Goal: Find specific page/section: Find specific page/section

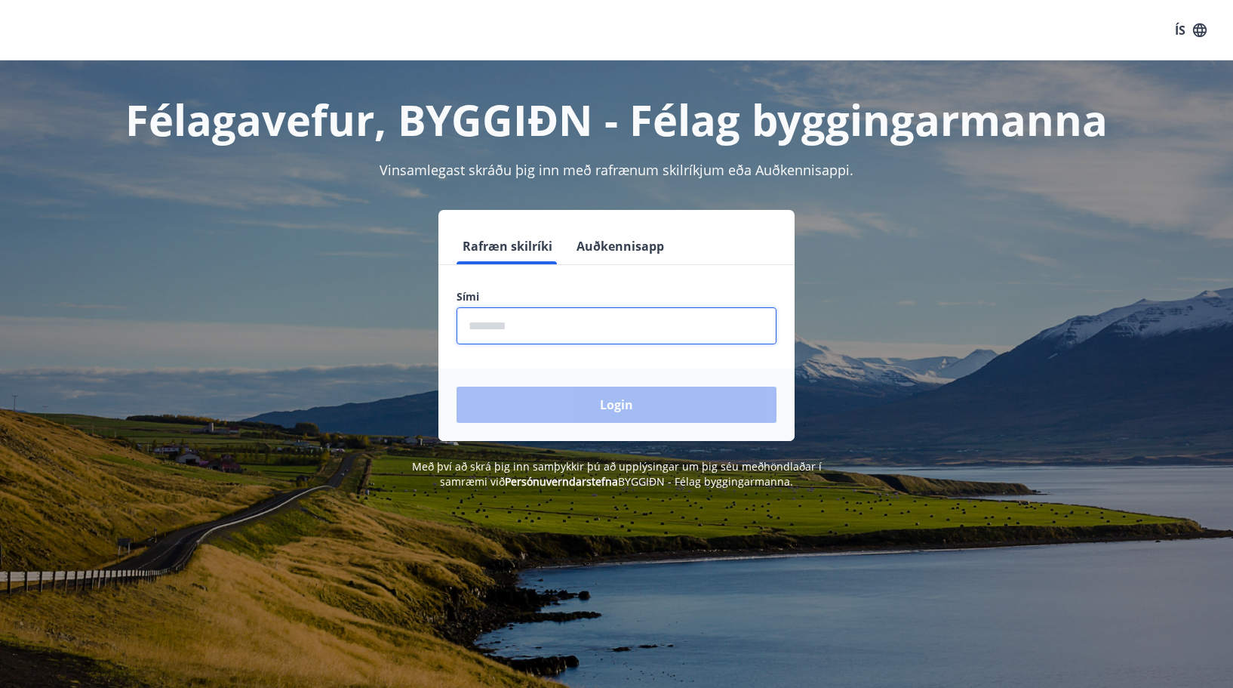
click at [504, 322] on input "phone" at bounding box center [617, 325] width 320 height 37
type input "********"
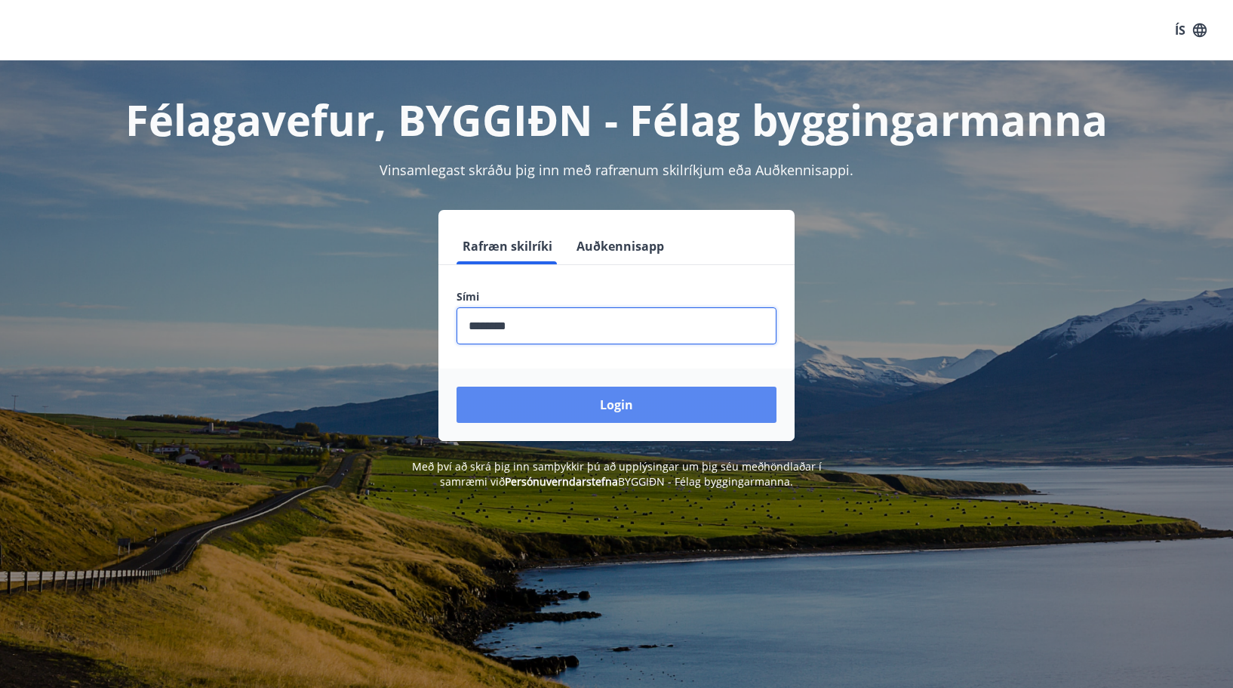
click at [625, 410] on button "Login" at bounding box center [617, 404] width 320 height 36
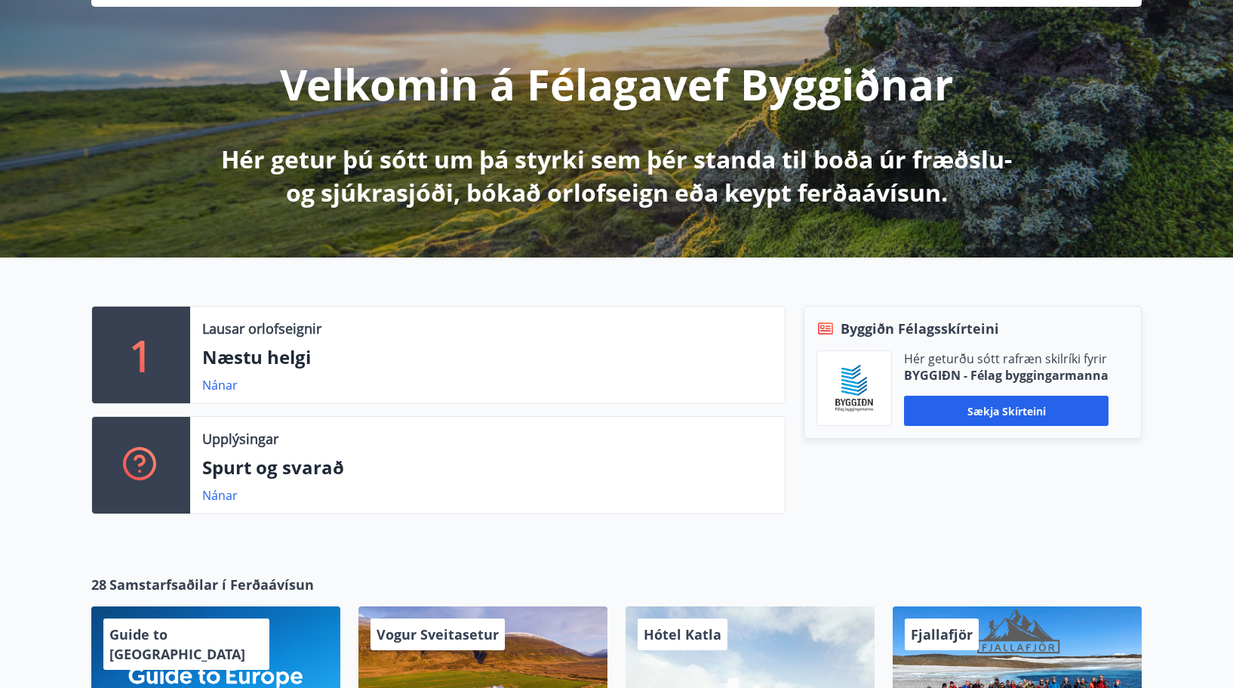
scroll to position [5, 0]
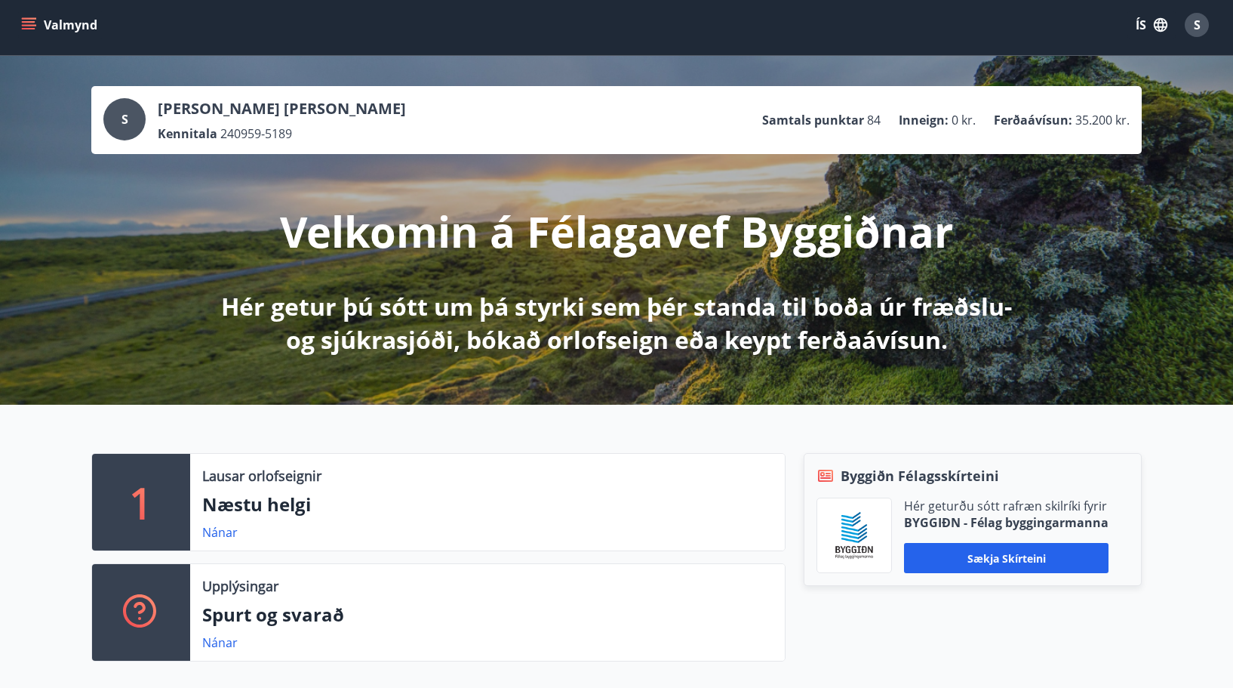
click at [76, 24] on button "Valmynd" at bounding box center [60, 24] width 85 height 27
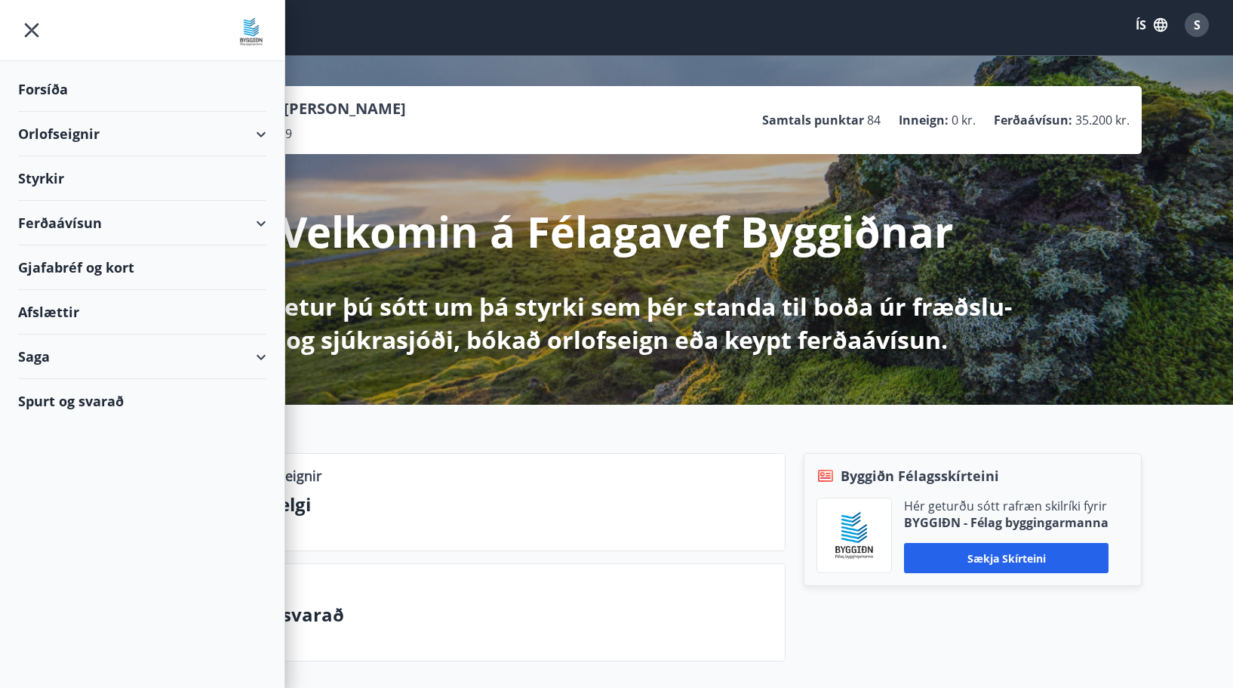
click at [63, 224] on div "Ferðaávísun" at bounding box center [142, 223] width 248 height 45
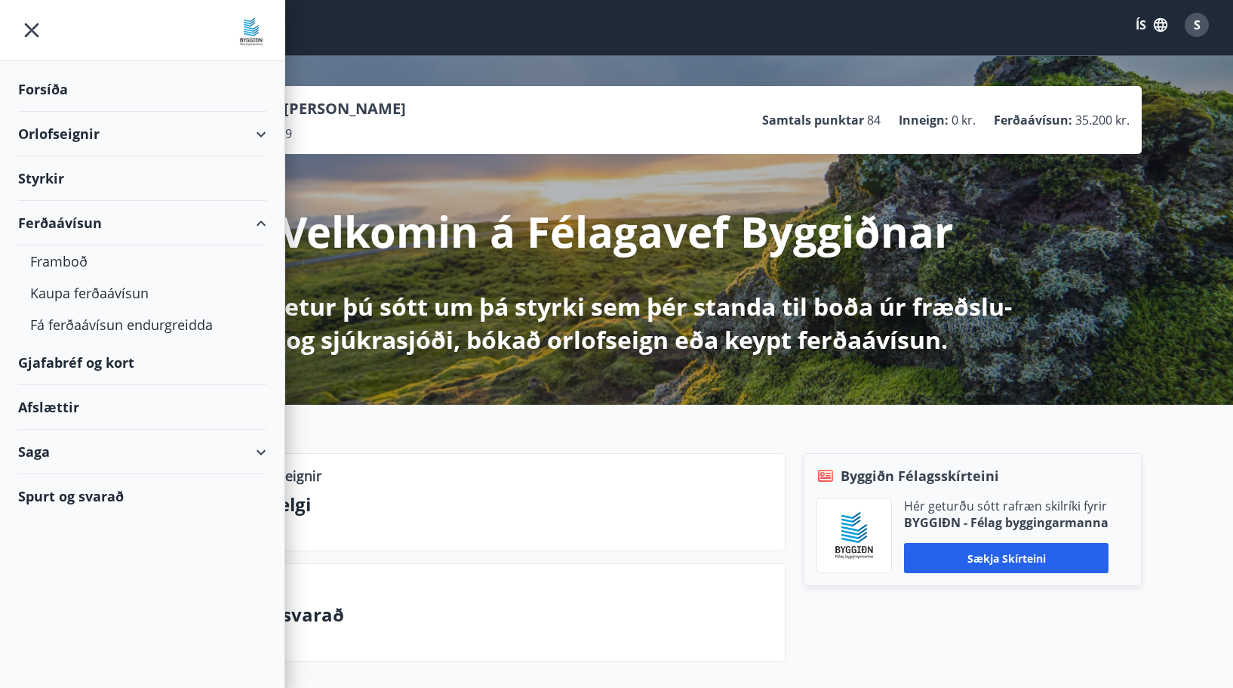
click at [93, 360] on div "Gjafabréf og kort" at bounding box center [142, 362] width 248 height 45
